Goal: Information Seeking & Learning: Check status

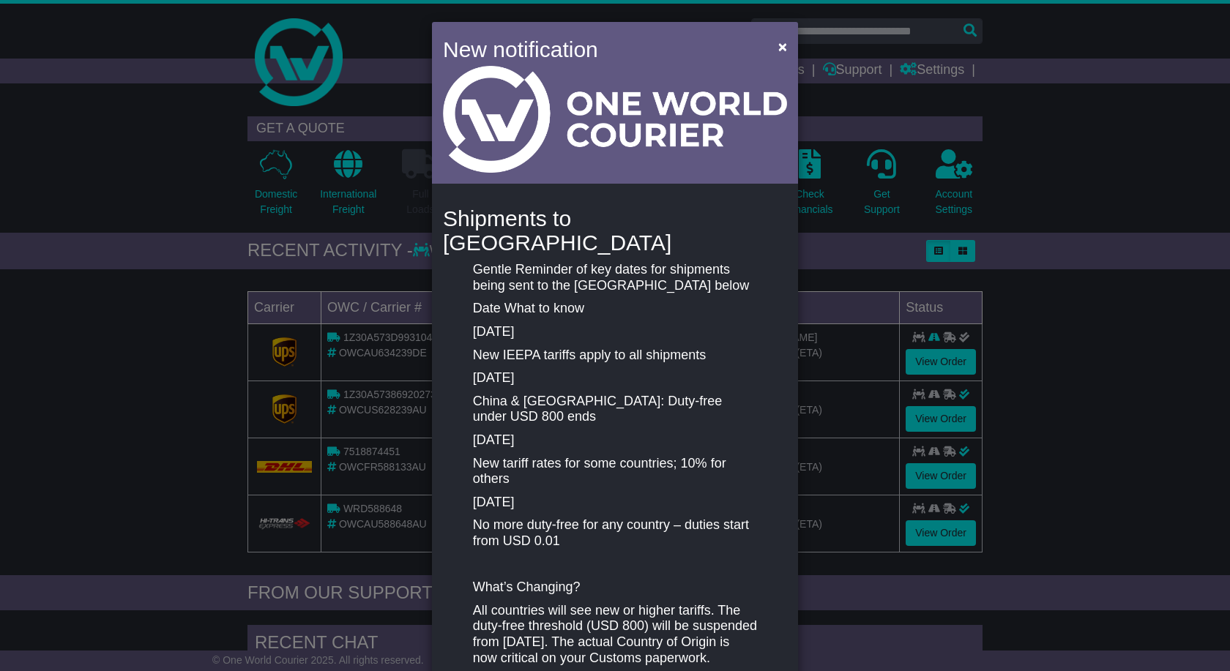
click at [1108, 239] on div "New notification × Shipments to the United States Gentle Reminder of key dates …" at bounding box center [615, 335] width 1230 height 671
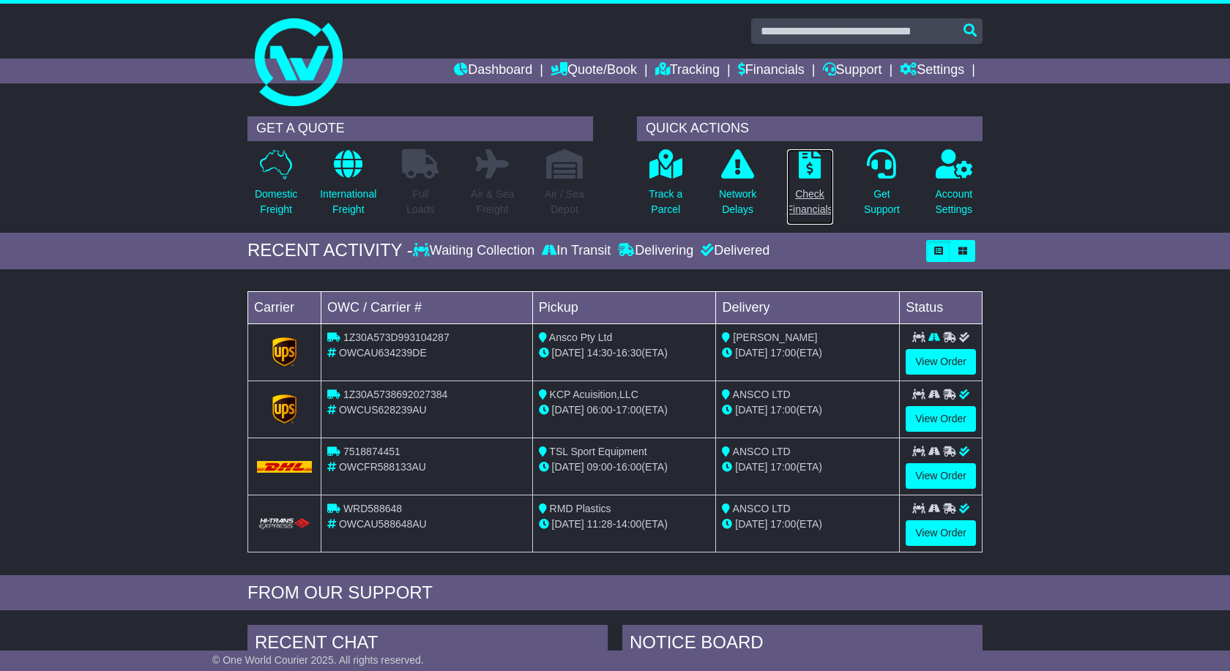
click at [808, 182] on link "Check Financials" at bounding box center [810, 187] width 48 height 77
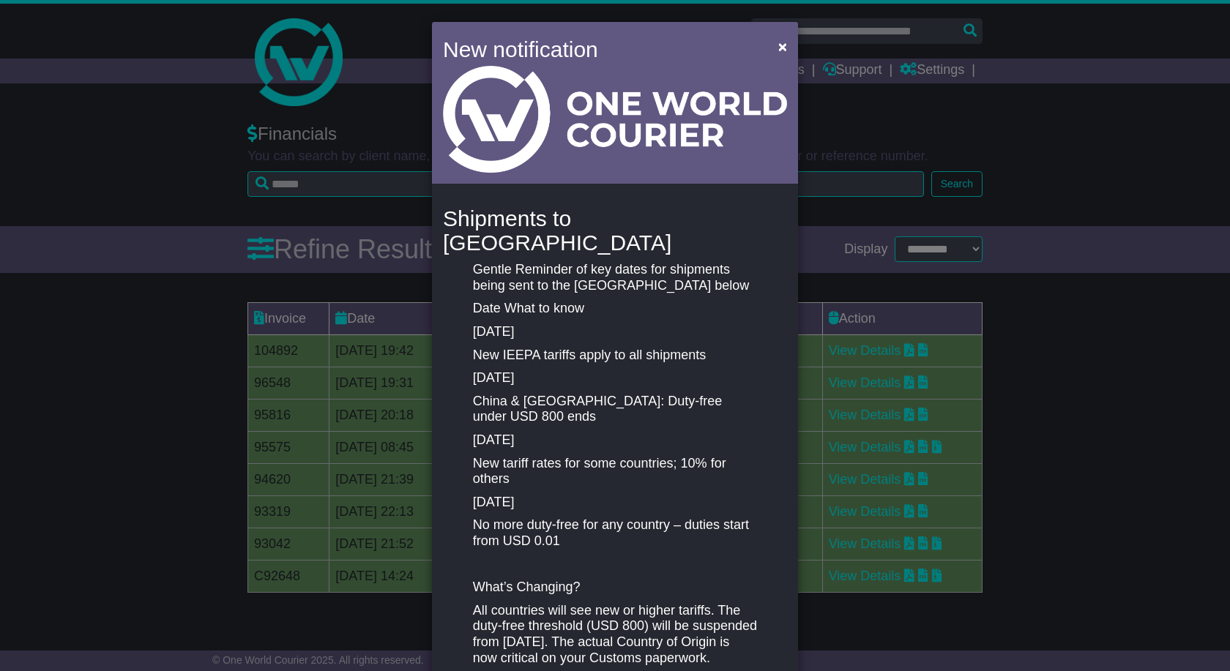
click at [1098, 400] on div "New notification × Shipments to the United States Gentle Reminder of key dates …" at bounding box center [615, 335] width 1230 height 671
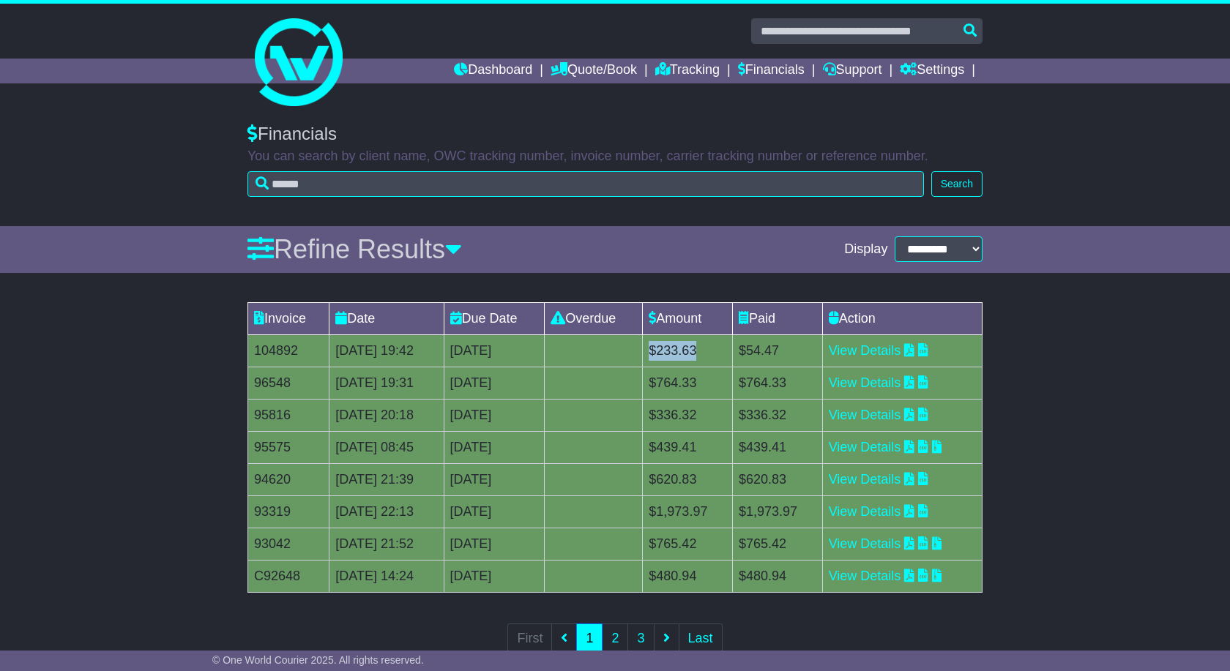
drag, startPoint x: 739, startPoint y: 351, endPoint x: 688, endPoint y: 351, distance: 50.5
click at [688, 351] on td "$233.63" at bounding box center [688, 351] width 90 height 32
click at [733, 353] on td "$233.63" at bounding box center [688, 351] width 90 height 32
drag, startPoint x: 819, startPoint y: 348, endPoint x: 751, endPoint y: 351, distance: 68.2
click at [751, 351] on tr "104892 07 Aug 2025 19:42 [DATE] 0 day(s) Payment In Process $233.63 $54.47 View…" at bounding box center [615, 351] width 734 height 32
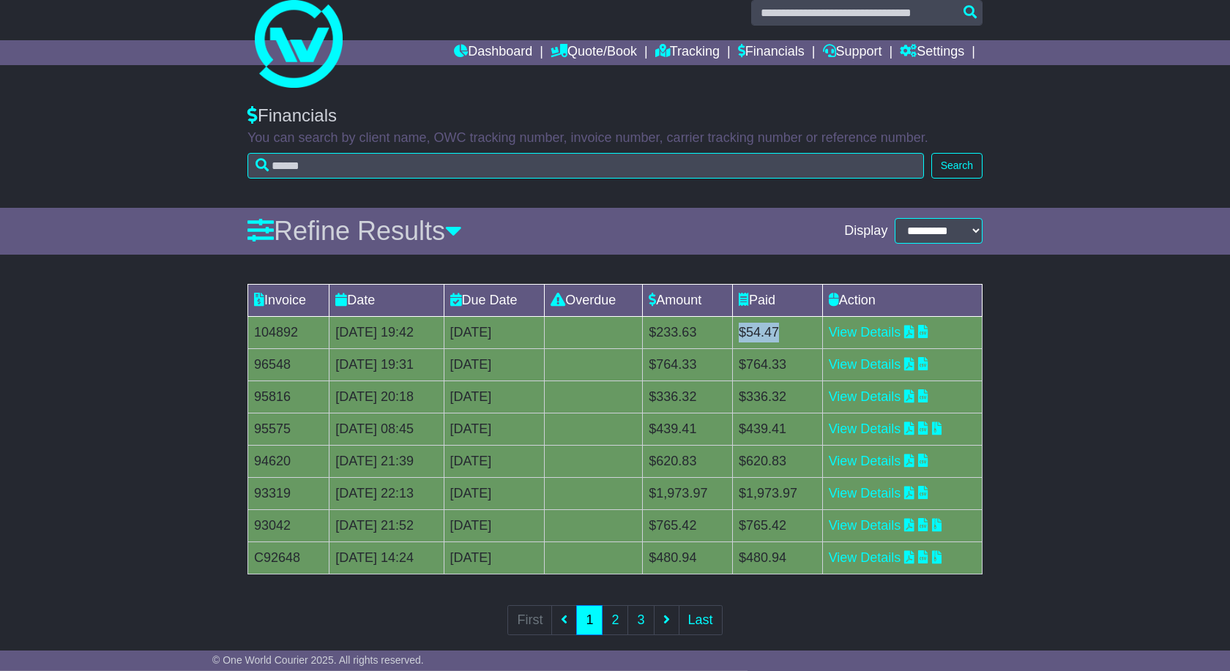
scroll to position [37, 0]
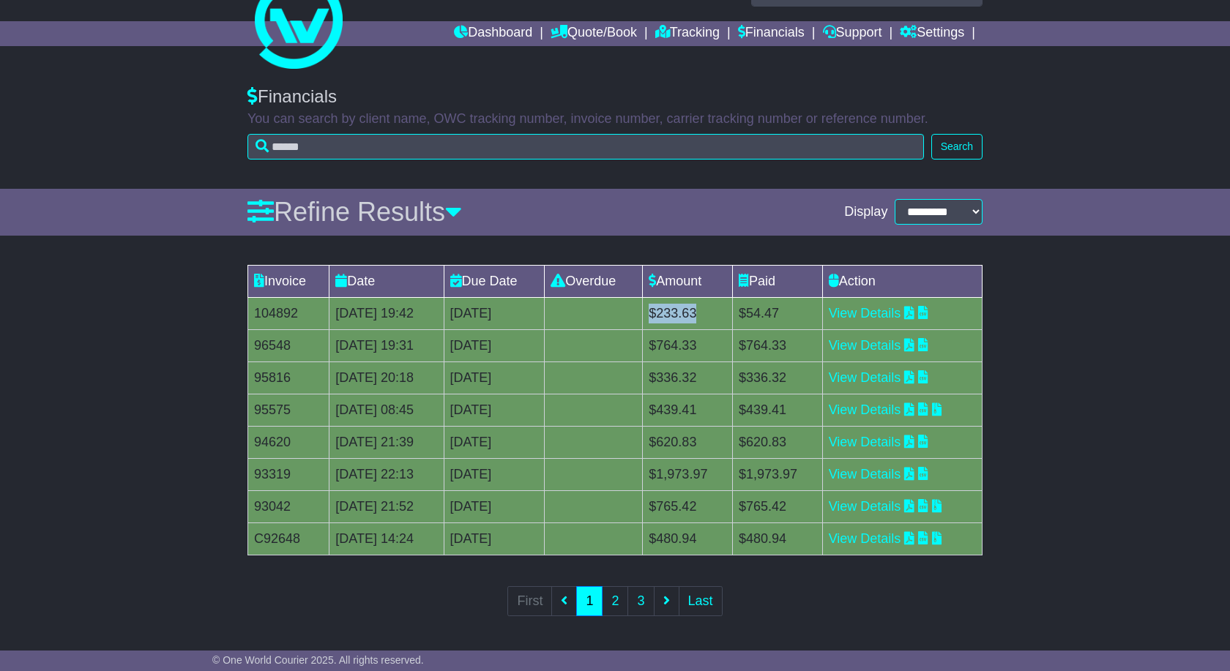
drag, startPoint x: 741, startPoint y: 313, endPoint x: 660, endPoint y: 313, distance: 81.3
click at [660, 313] on tr "104892 07 Aug 2025 19:42 [DATE] 0 day(s) Payment In Process $233.63 $54.47 View…" at bounding box center [615, 313] width 734 height 32
click at [728, 320] on td "$233.63" at bounding box center [688, 313] width 90 height 32
click at [891, 313] on link "View Details" at bounding box center [865, 313] width 72 height 15
click at [1118, 378] on div "Invoice Date Due Date Overdue Amount Paid Action 104892 07 Aug 2025 19:42 [DATE…" at bounding box center [615, 451] width 1230 height 386
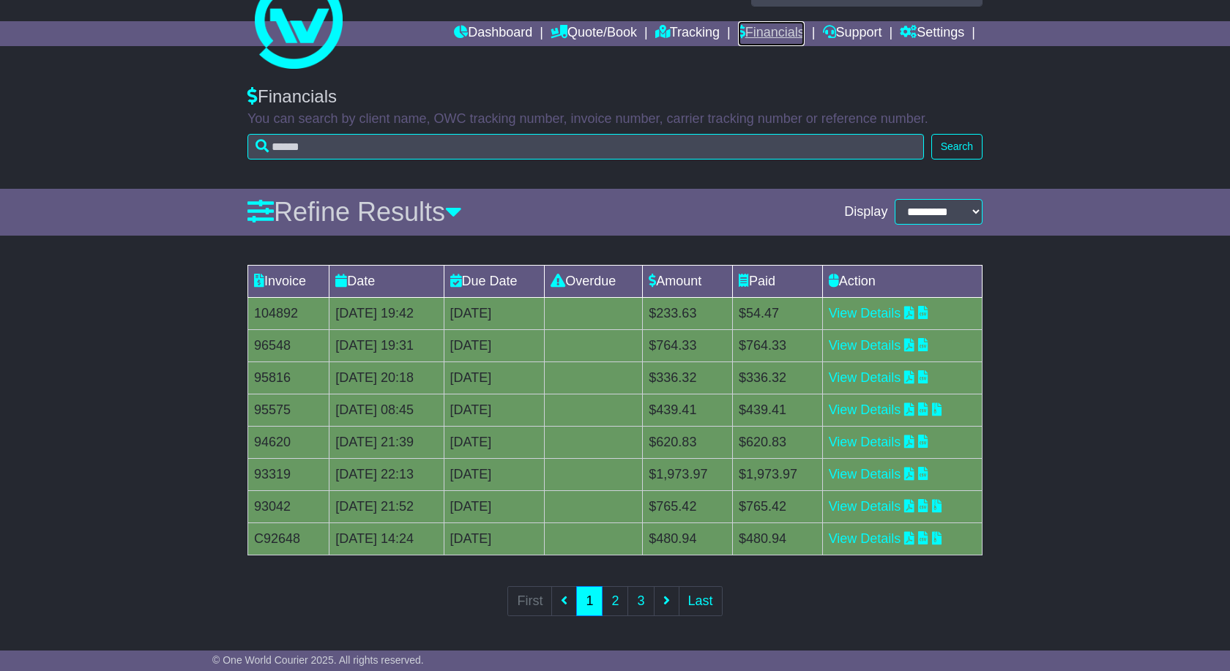
click at [761, 29] on link "Financials" at bounding box center [771, 33] width 67 height 25
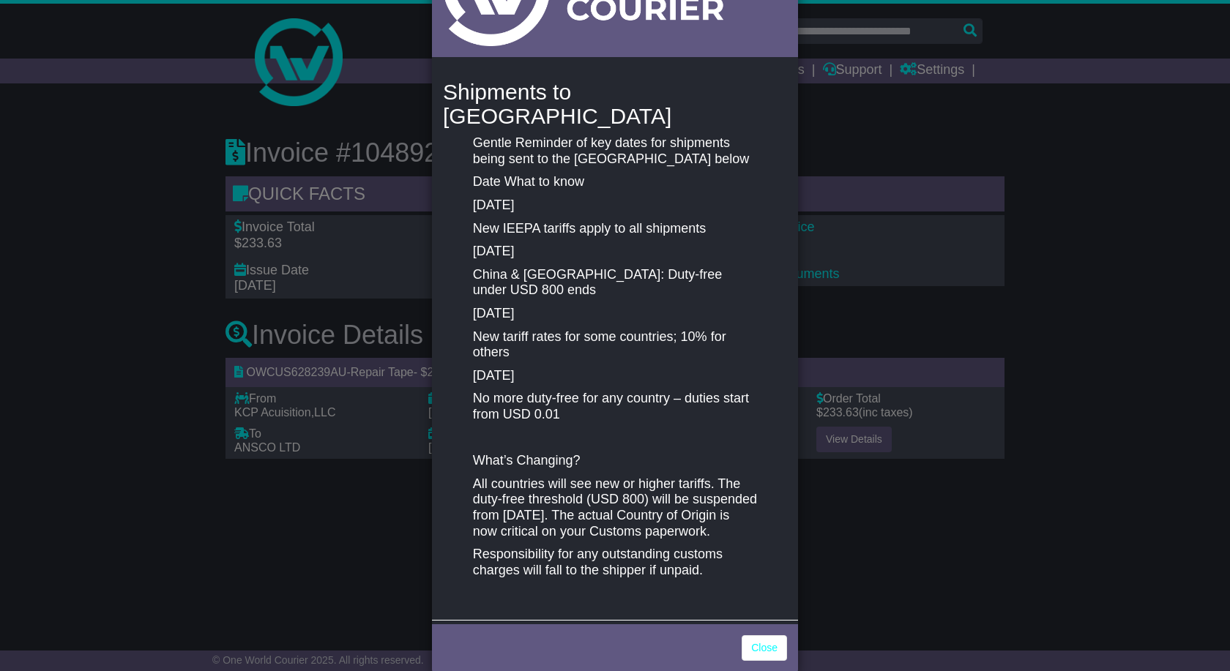
scroll to position [141, 0]
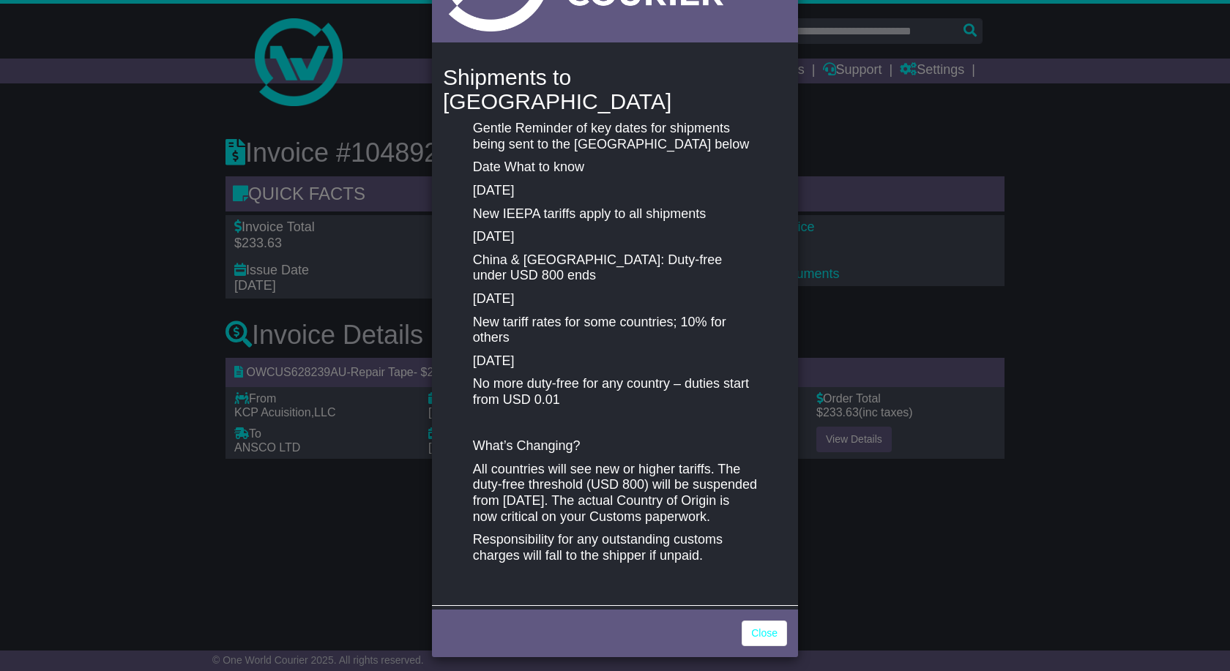
click at [875, 486] on div "New notification × Shipments to [GEOGRAPHIC_DATA] Gentle Reminder of key dates …" at bounding box center [615, 335] width 1230 height 671
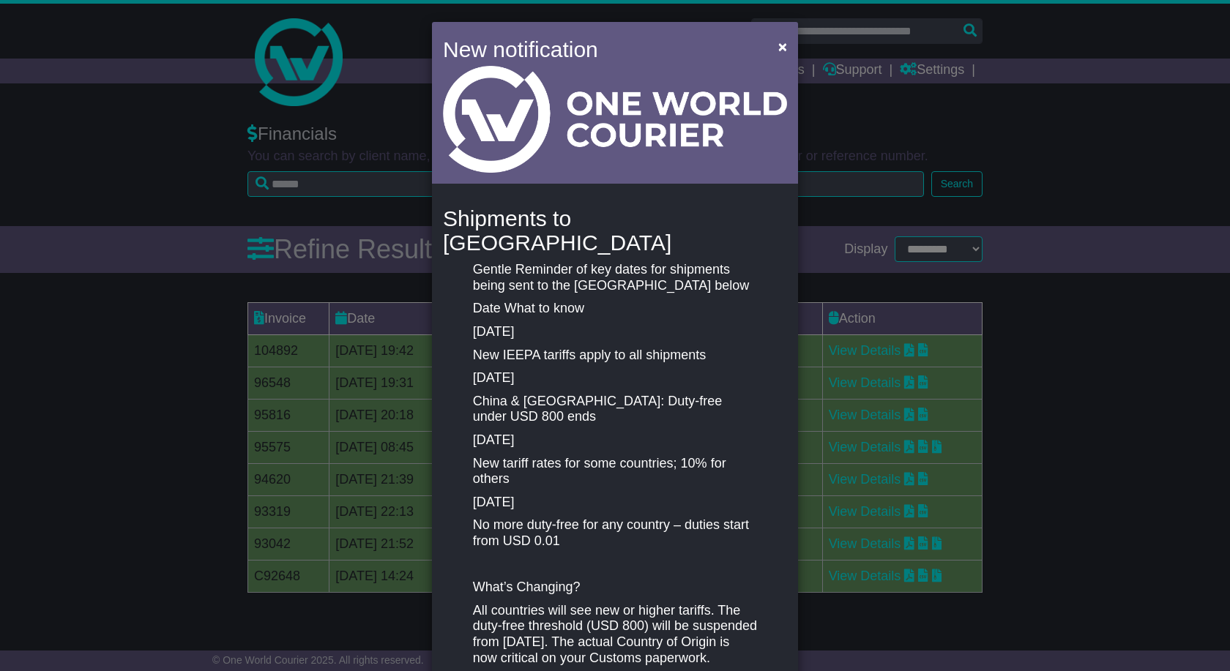
click at [1109, 341] on div "New notification × Shipments to [GEOGRAPHIC_DATA] Gentle Reminder of key dates …" at bounding box center [615, 335] width 1230 height 671
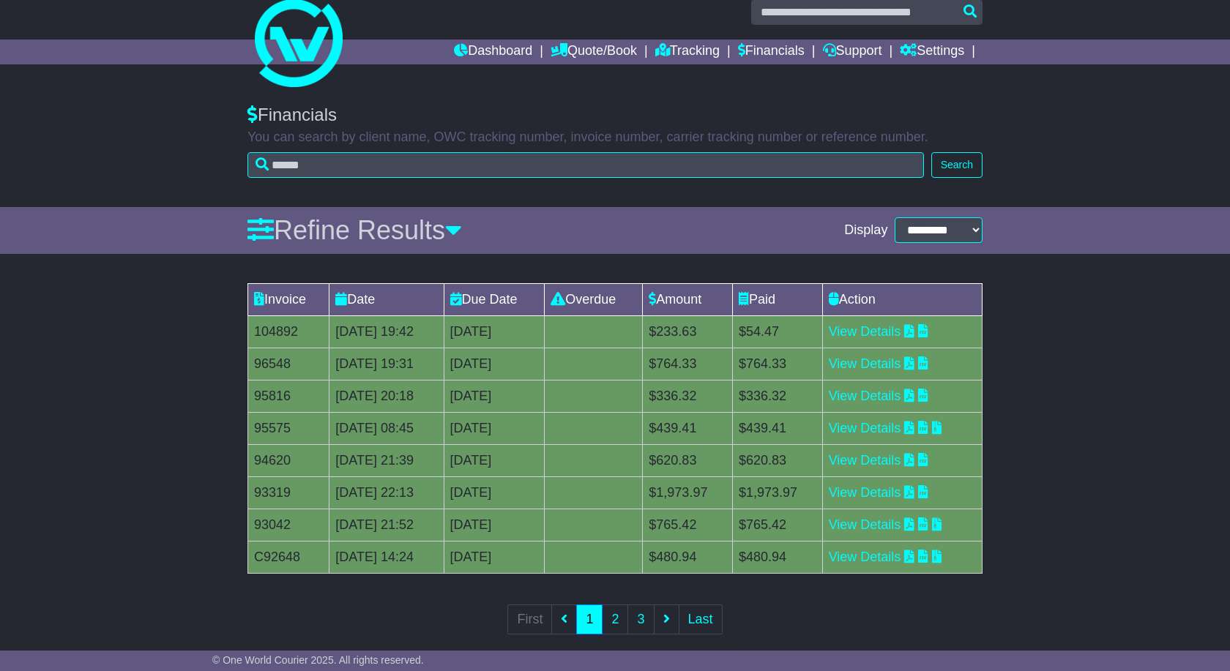
scroll to position [37, 0]
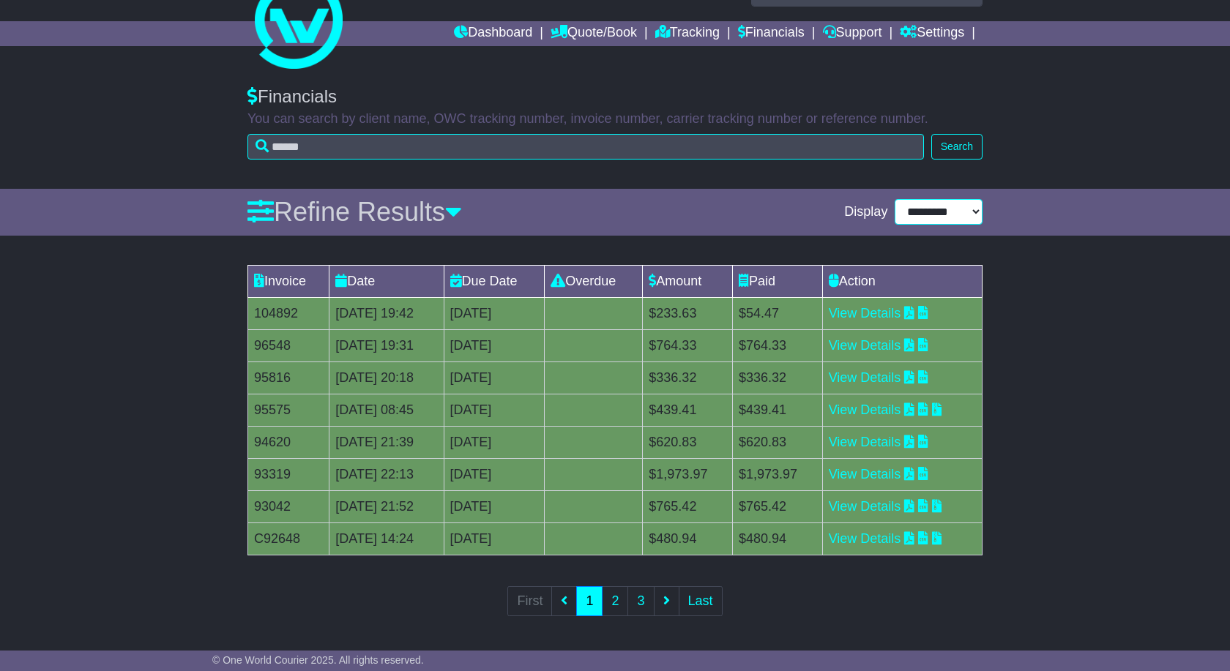
click at [895, 199] on select "**********" at bounding box center [939, 212] width 88 height 26
select select "**"
click option "**********" at bounding box center [0, 0] width 0 height 0
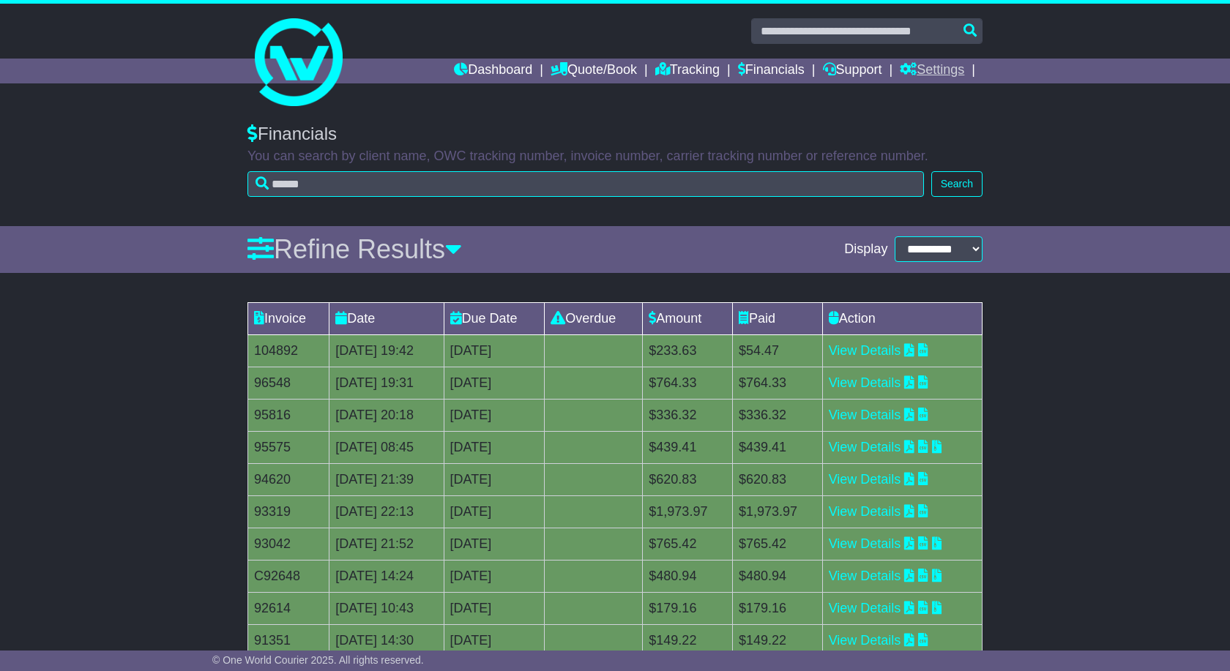
click at [932, 72] on link "Settings" at bounding box center [932, 71] width 64 height 25
click at [1090, 168] on div "Financials You can search by client name, OWC tracking number, invoice number, …" at bounding box center [615, 167] width 1230 height 117
drag, startPoint x: 821, startPoint y: 350, endPoint x: 772, endPoint y: 351, distance: 48.3
click at [772, 351] on td "$54.47" at bounding box center [777, 351] width 90 height 32
click at [821, 348] on td "$54.47" at bounding box center [777, 351] width 90 height 32
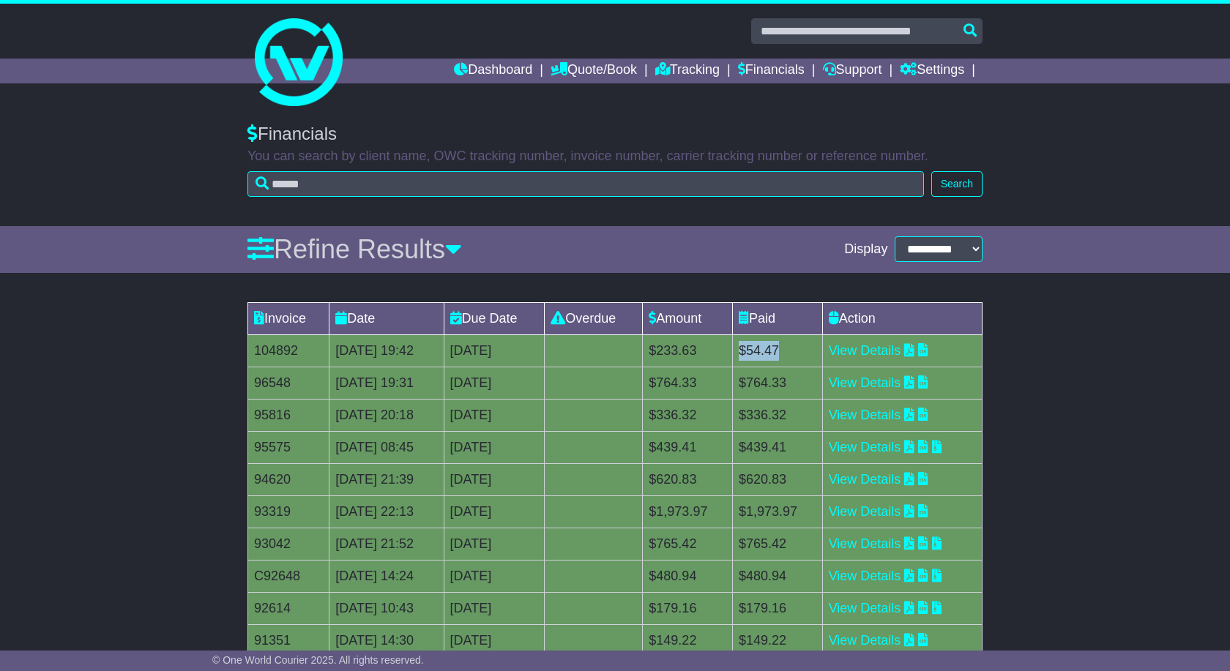
drag, startPoint x: 823, startPoint y: 348, endPoint x: 777, endPoint y: 354, distance: 46.5
click at [777, 354] on td "$54.47" at bounding box center [777, 351] width 90 height 32
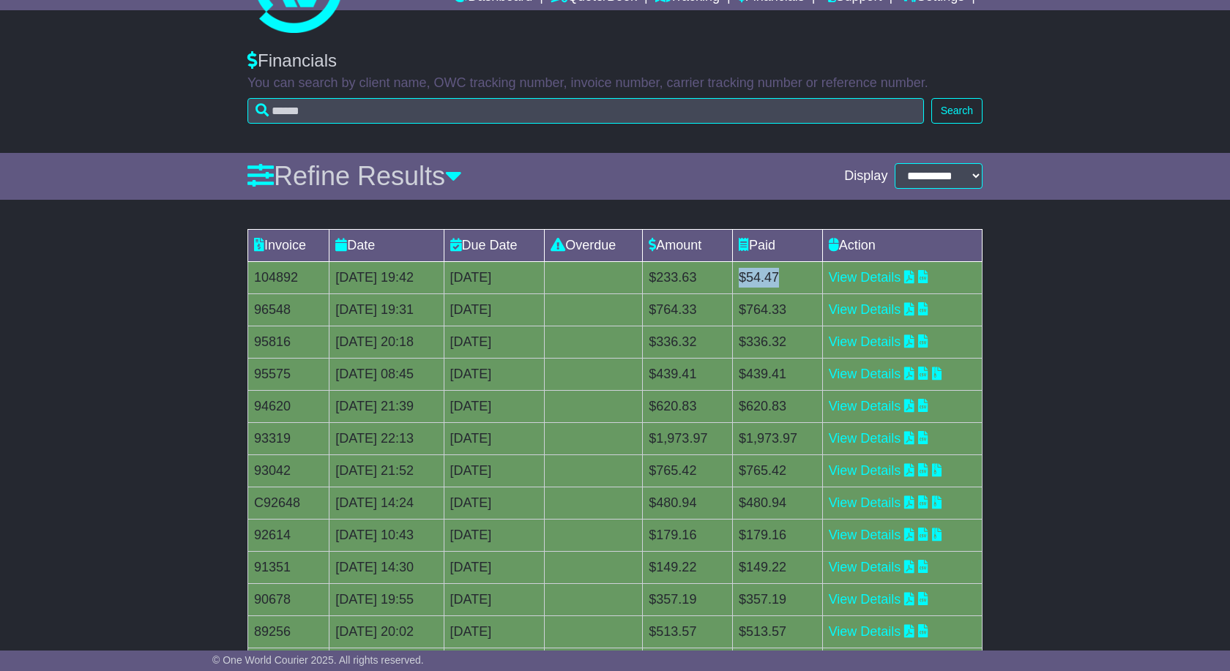
scroll to position [75, 0]
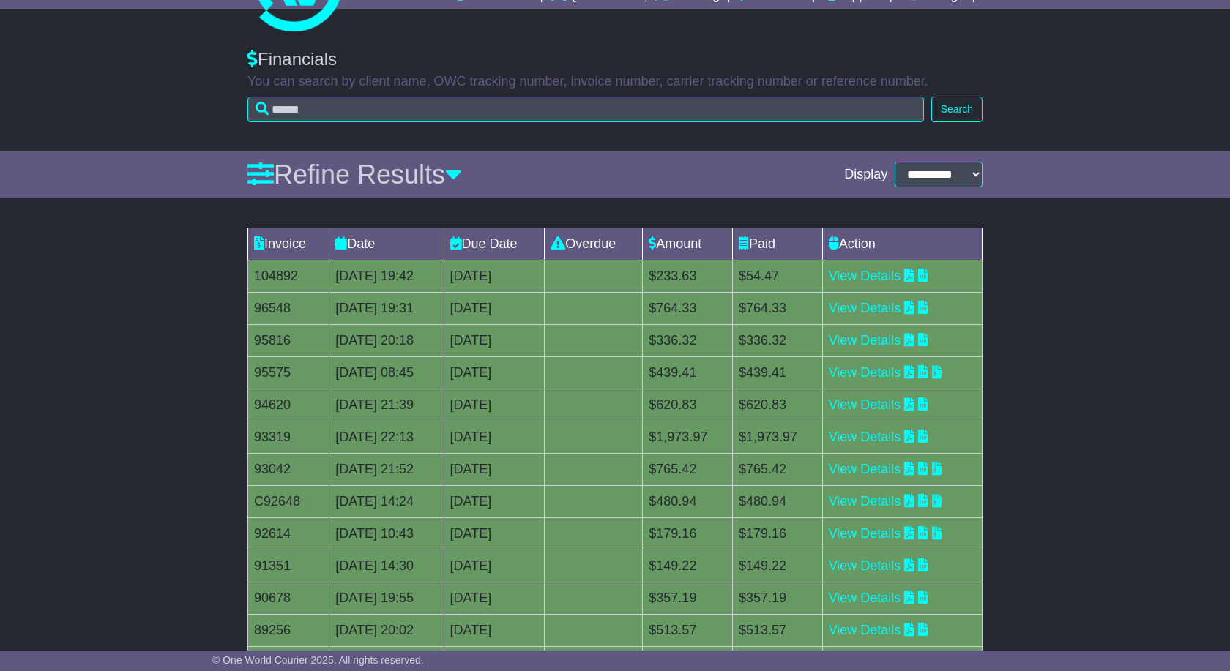
click at [726, 267] on td "$233.63" at bounding box center [688, 276] width 90 height 32
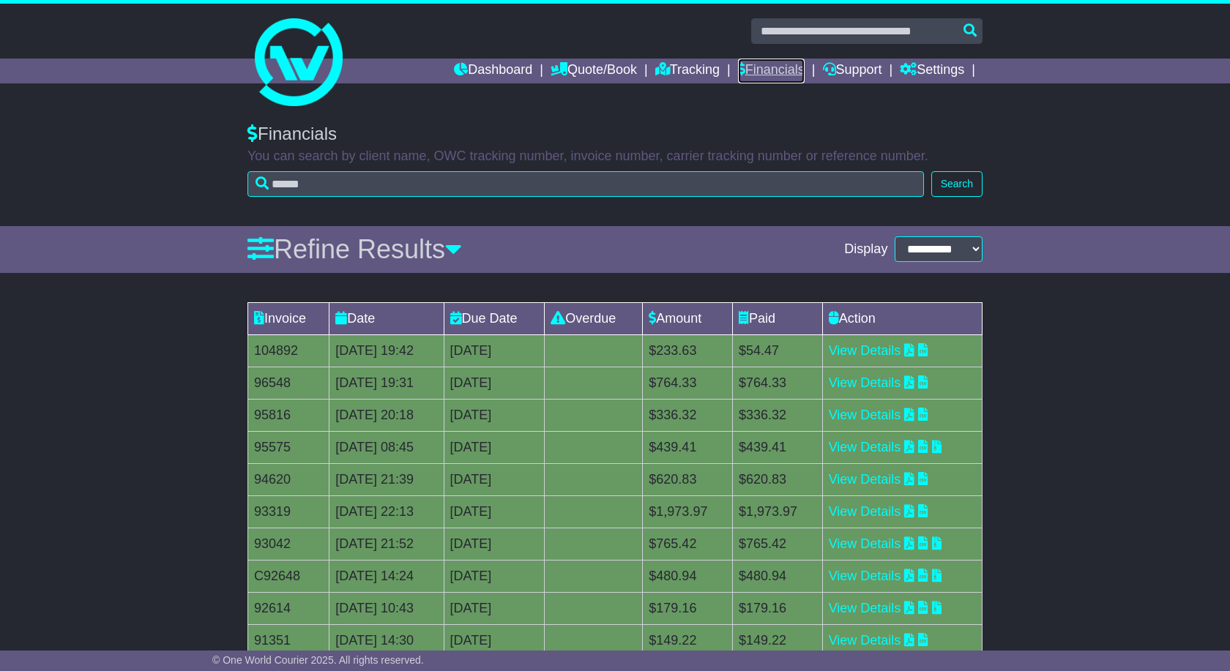
click at [761, 74] on link "Financials" at bounding box center [771, 71] width 67 height 25
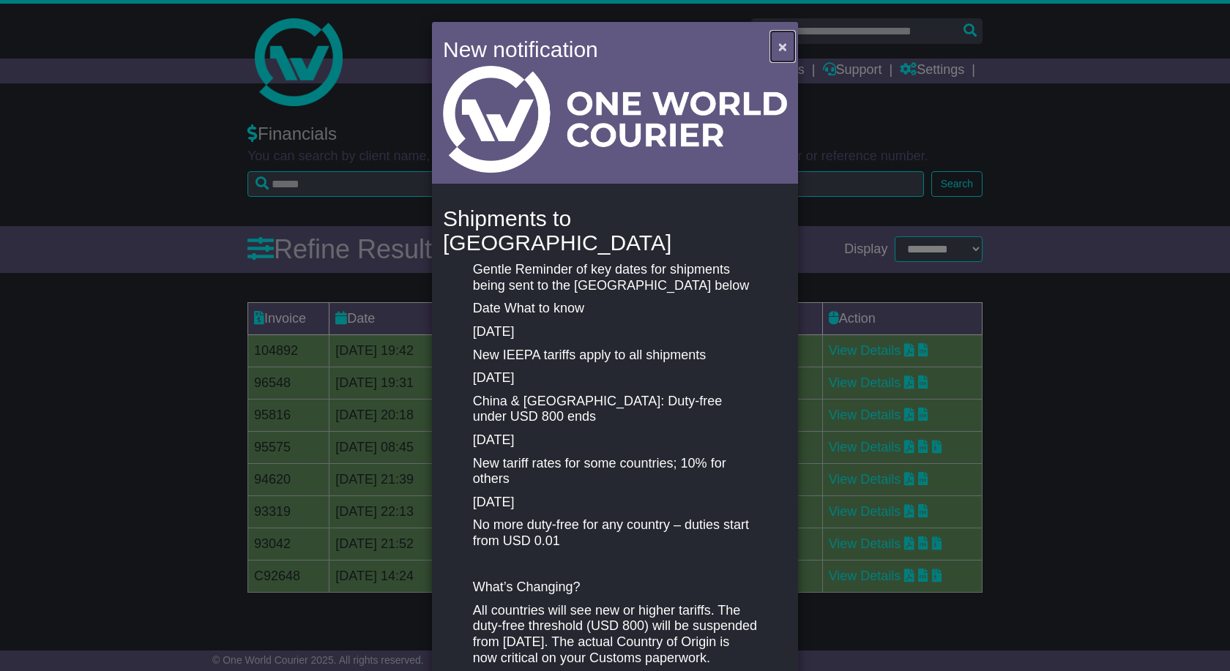
click at [786, 45] on span "×" at bounding box center [782, 46] width 9 height 17
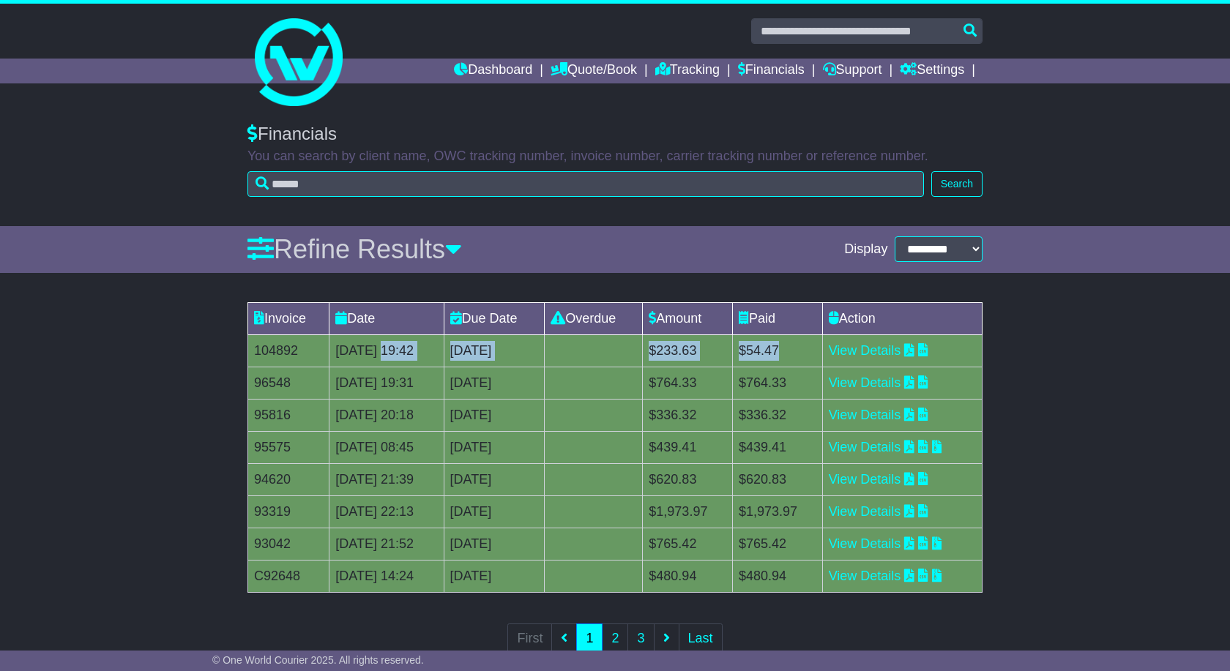
drag, startPoint x: 374, startPoint y: 348, endPoint x: 817, endPoint y: 345, distance: 442.9
click at [817, 345] on tr "104892 07 Aug 2025 19:42 [DATE] 0 day(s) Payment In Process $233.63 $54.47 View…" at bounding box center [615, 351] width 734 height 32
click at [914, 385] on icon at bounding box center [909, 382] width 10 height 13
click at [1081, 351] on div "Invoice Date Due Date Overdue Amount Paid Action 104892 07 Aug 2025 19:42 [DATE…" at bounding box center [615, 488] width 1230 height 386
